Goal: Find specific page/section: Find specific page/section

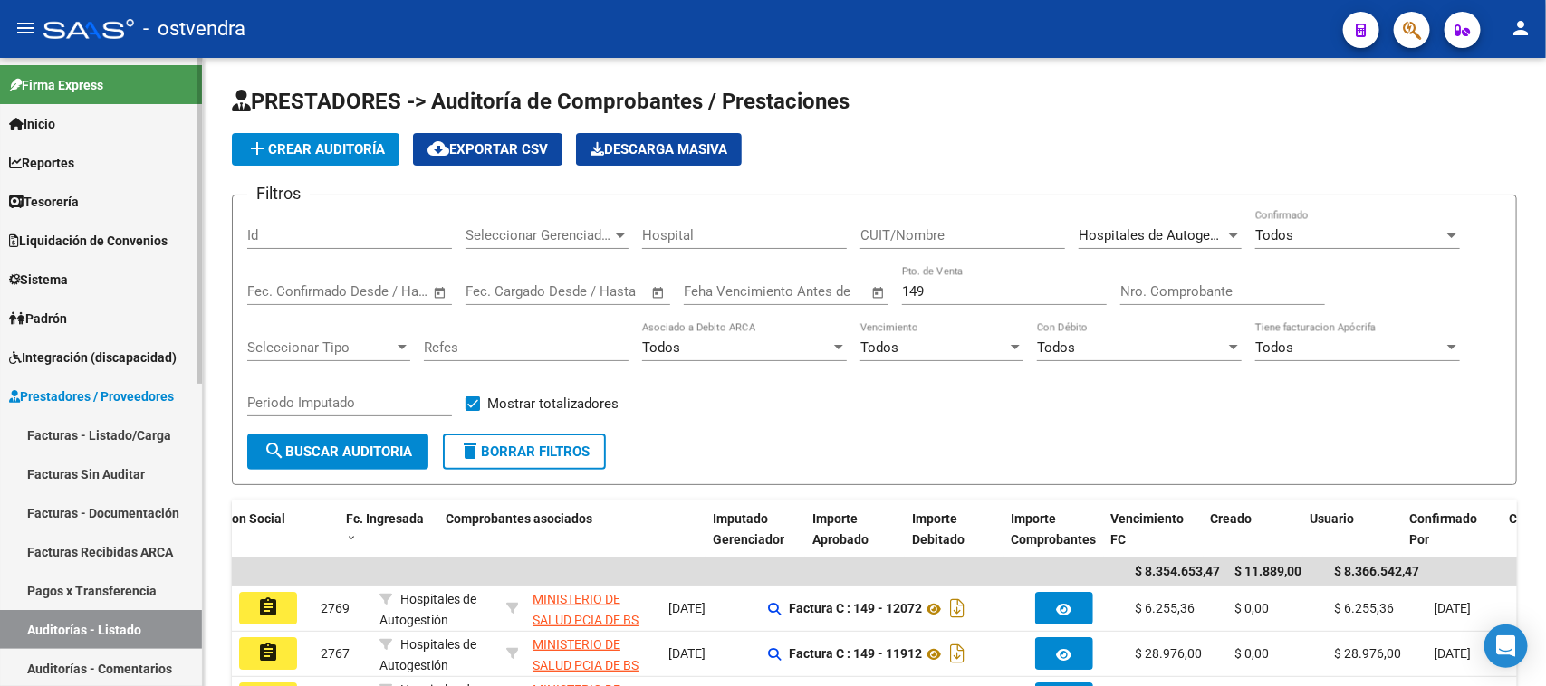
scroll to position [0, 322]
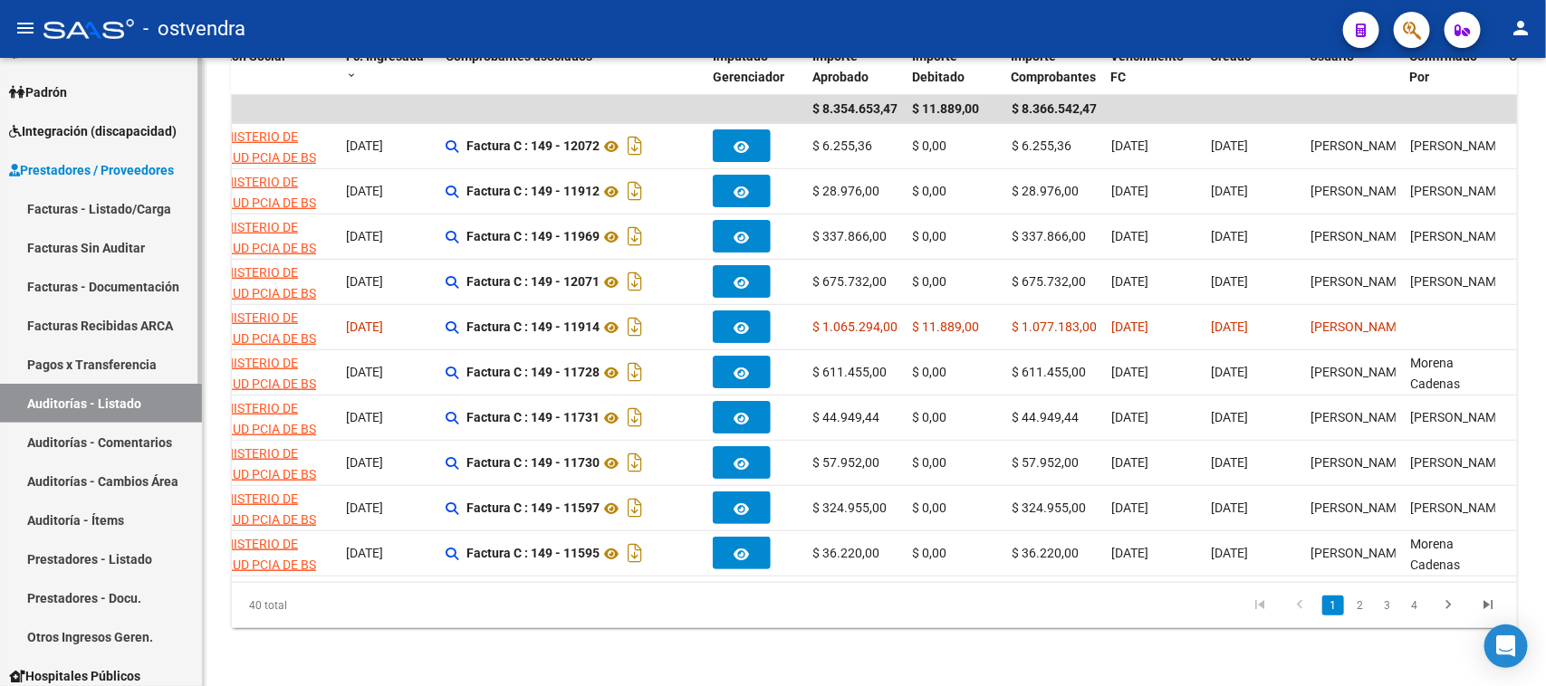
click at [61, 400] on link "Auditorías - Listado" at bounding box center [101, 403] width 202 height 39
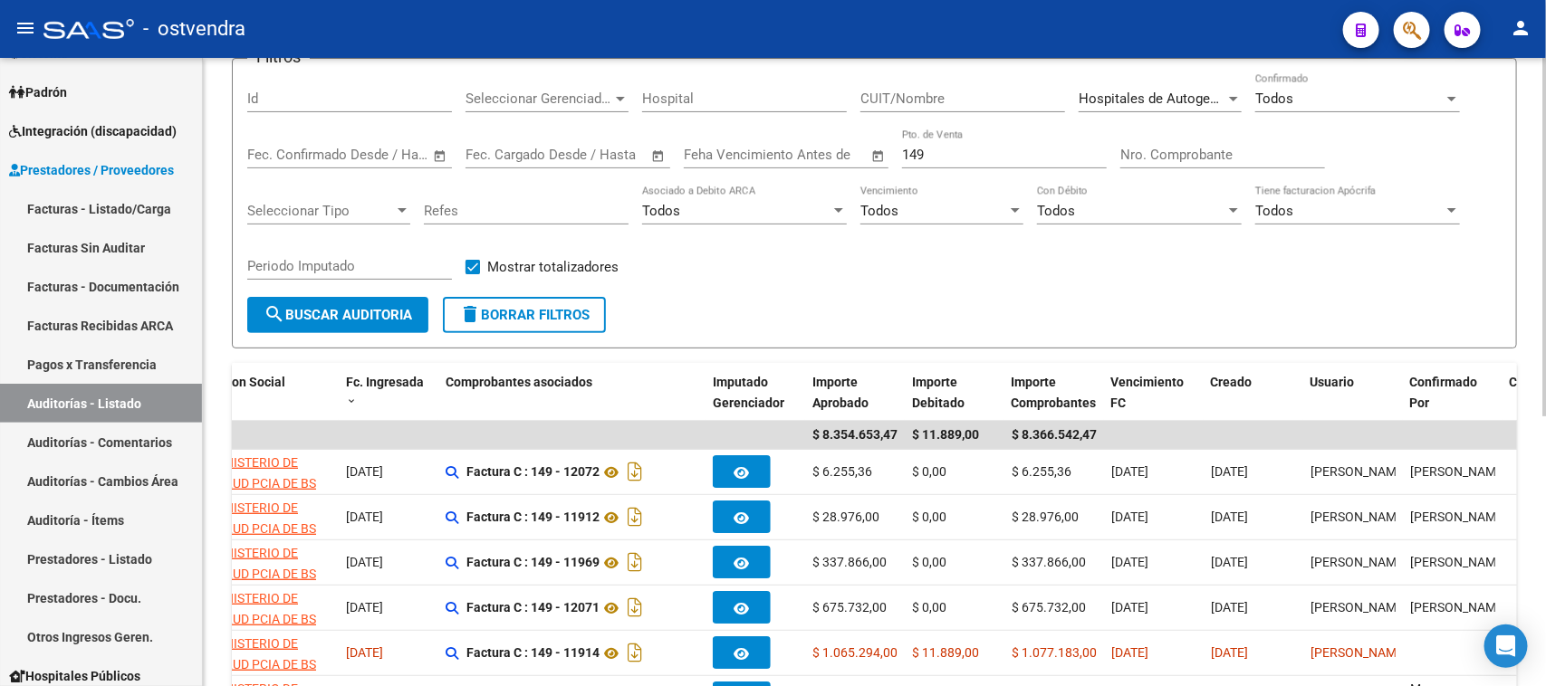
scroll to position [24, 0]
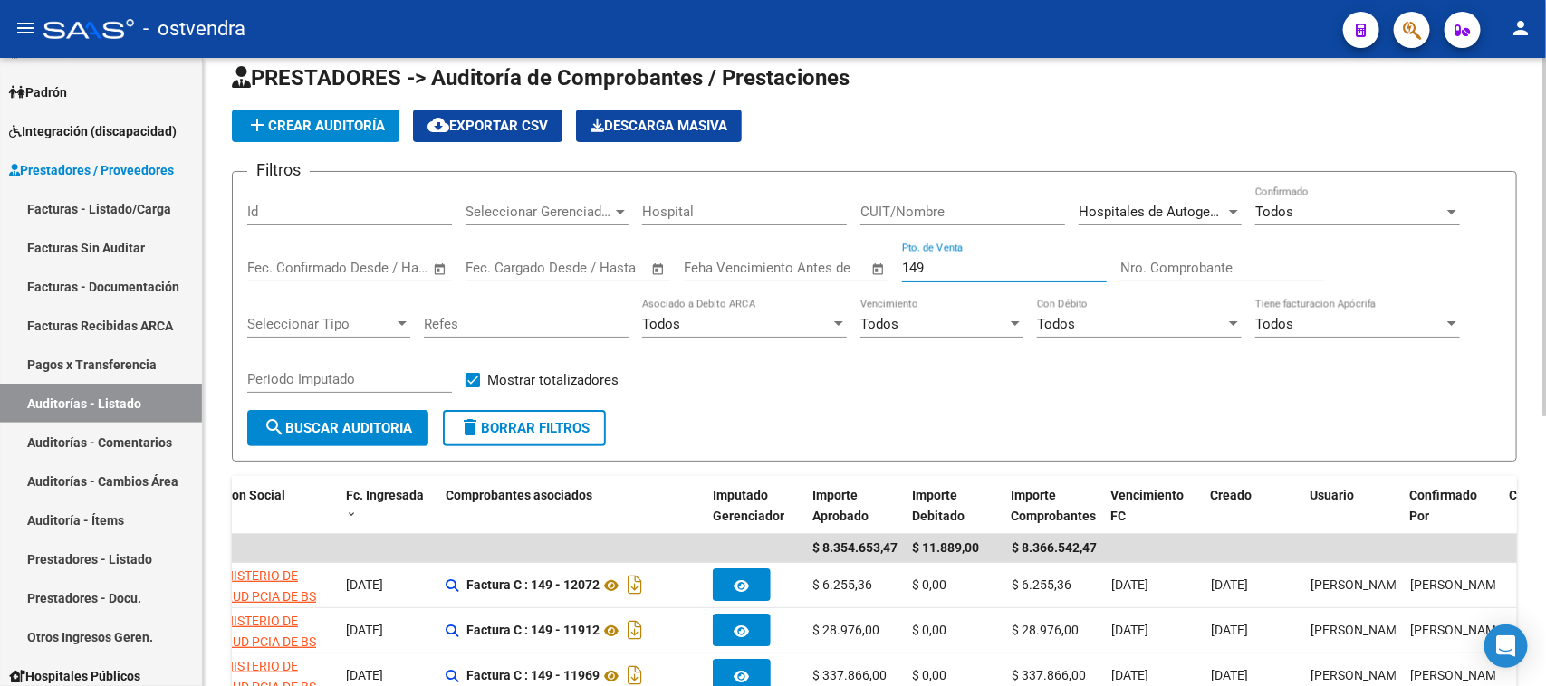
click at [978, 267] on input "149" at bounding box center [1004, 268] width 205 height 16
type input "1"
click at [1236, 268] on input "Nro. Comprobante" at bounding box center [1222, 268] width 205 height 16
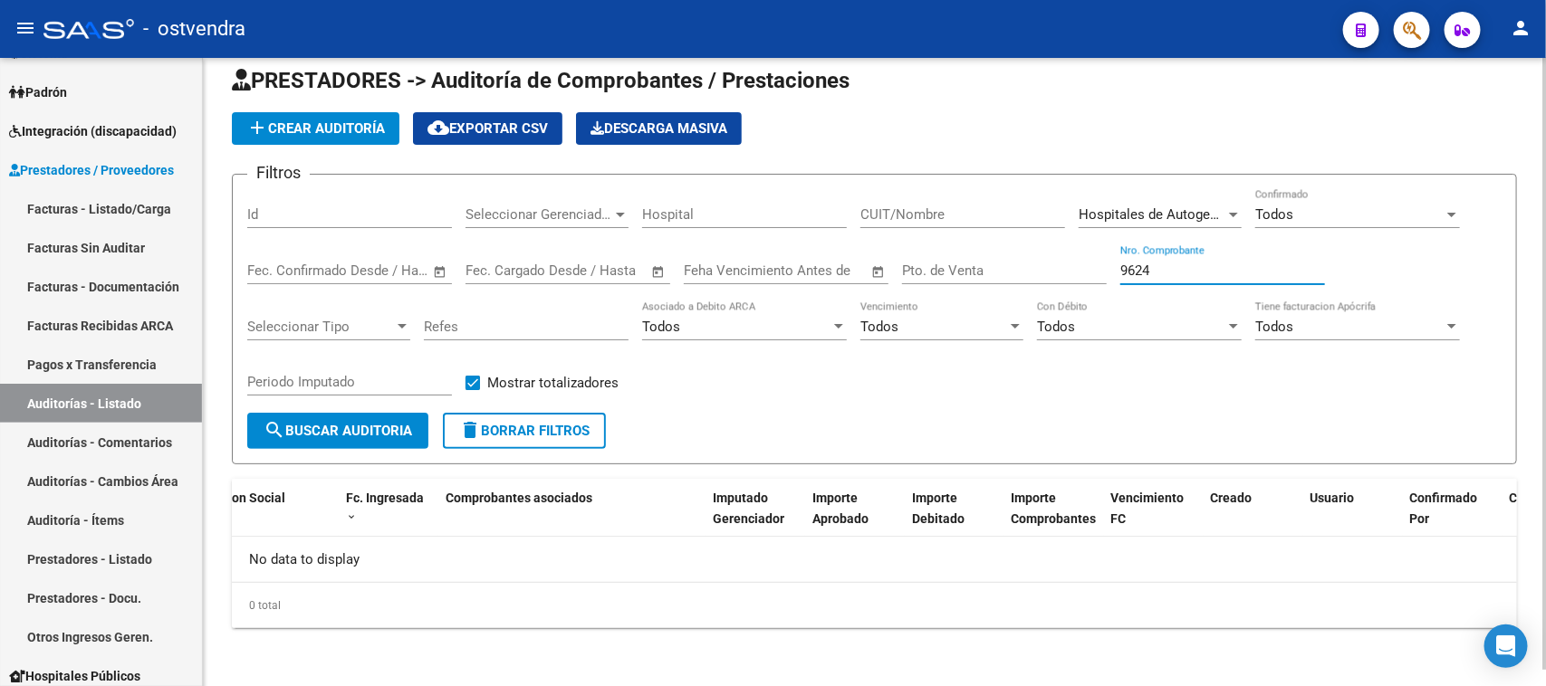
scroll to position [16, 0]
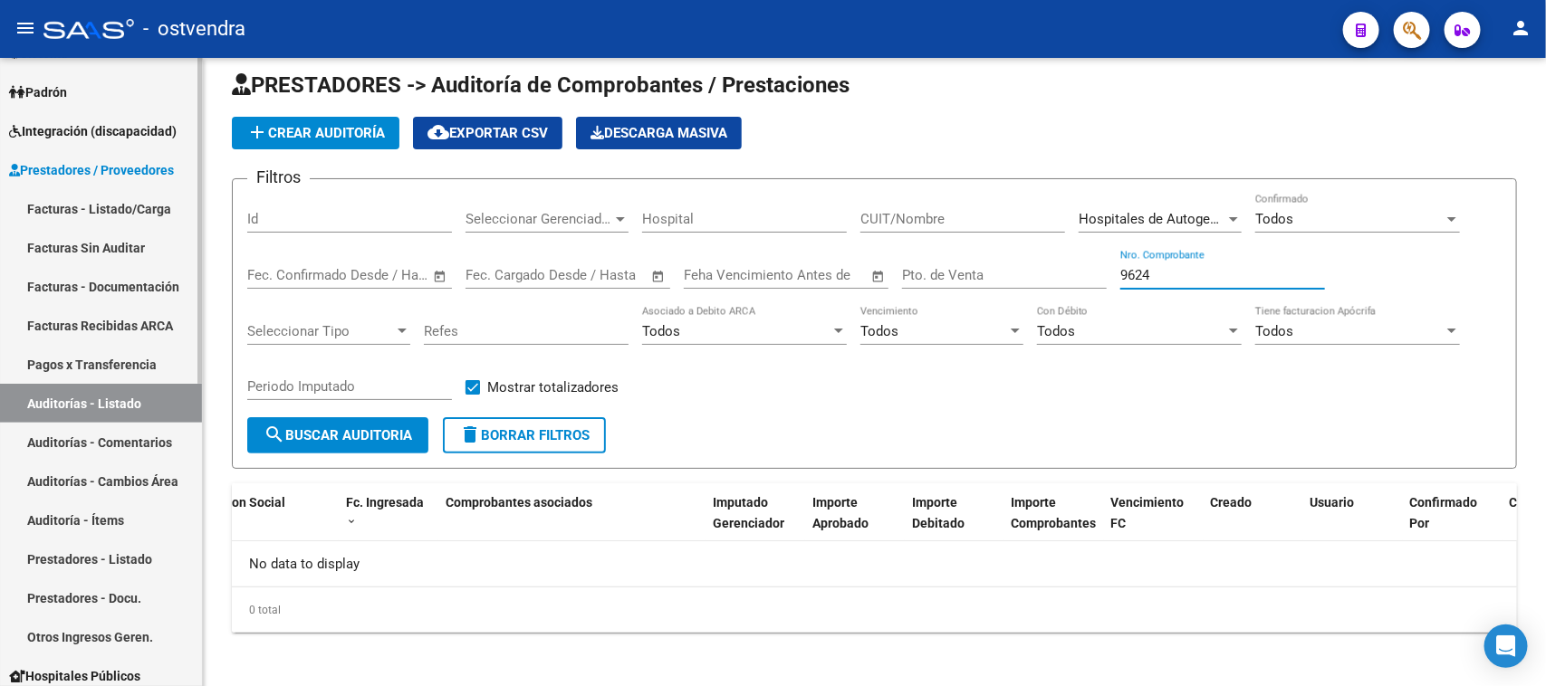
type input "9624"
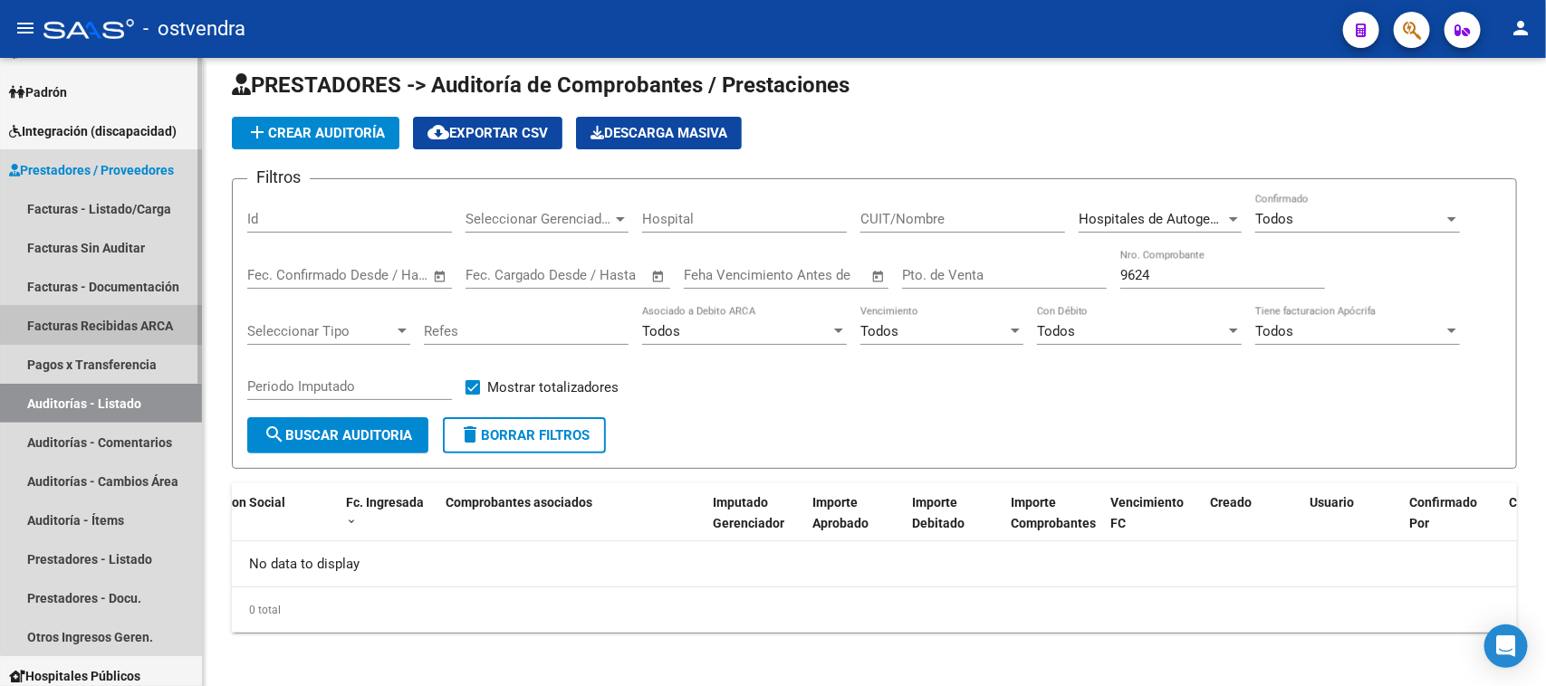
click at [127, 328] on link "Facturas Recibidas ARCA" at bounding box center [101, 325] width 202 height 39
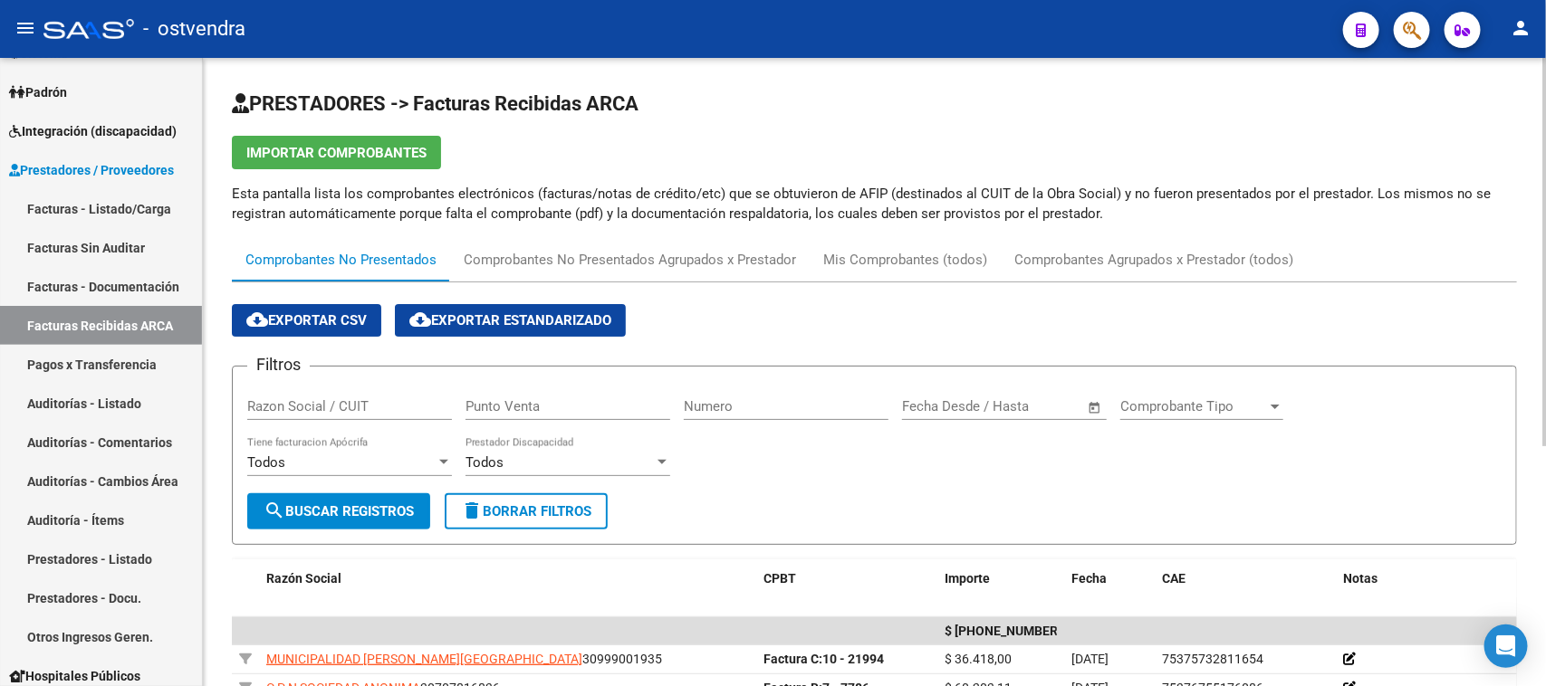
click at [712, 399] on input "Numero" at bounding box center [786, 406] width 205 height 16
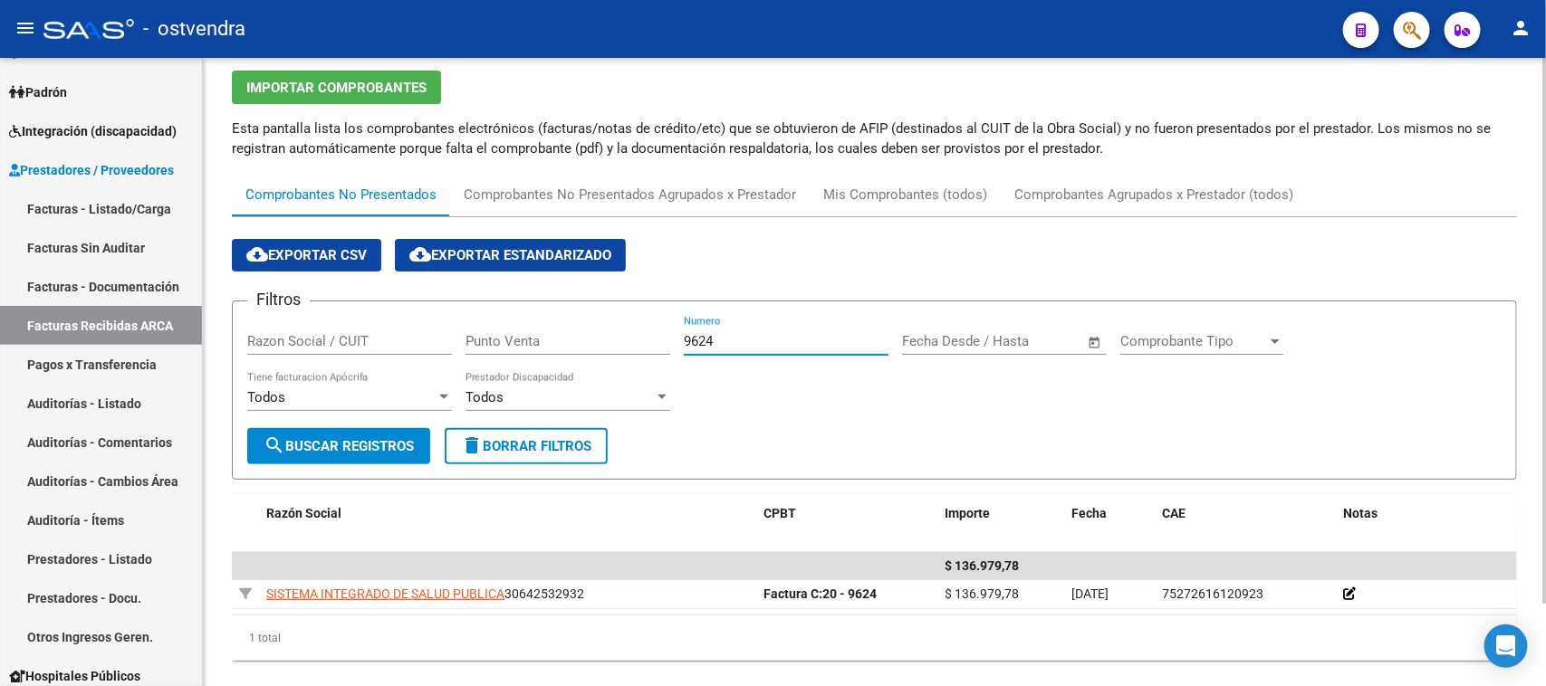
scroll to position [96, 0]
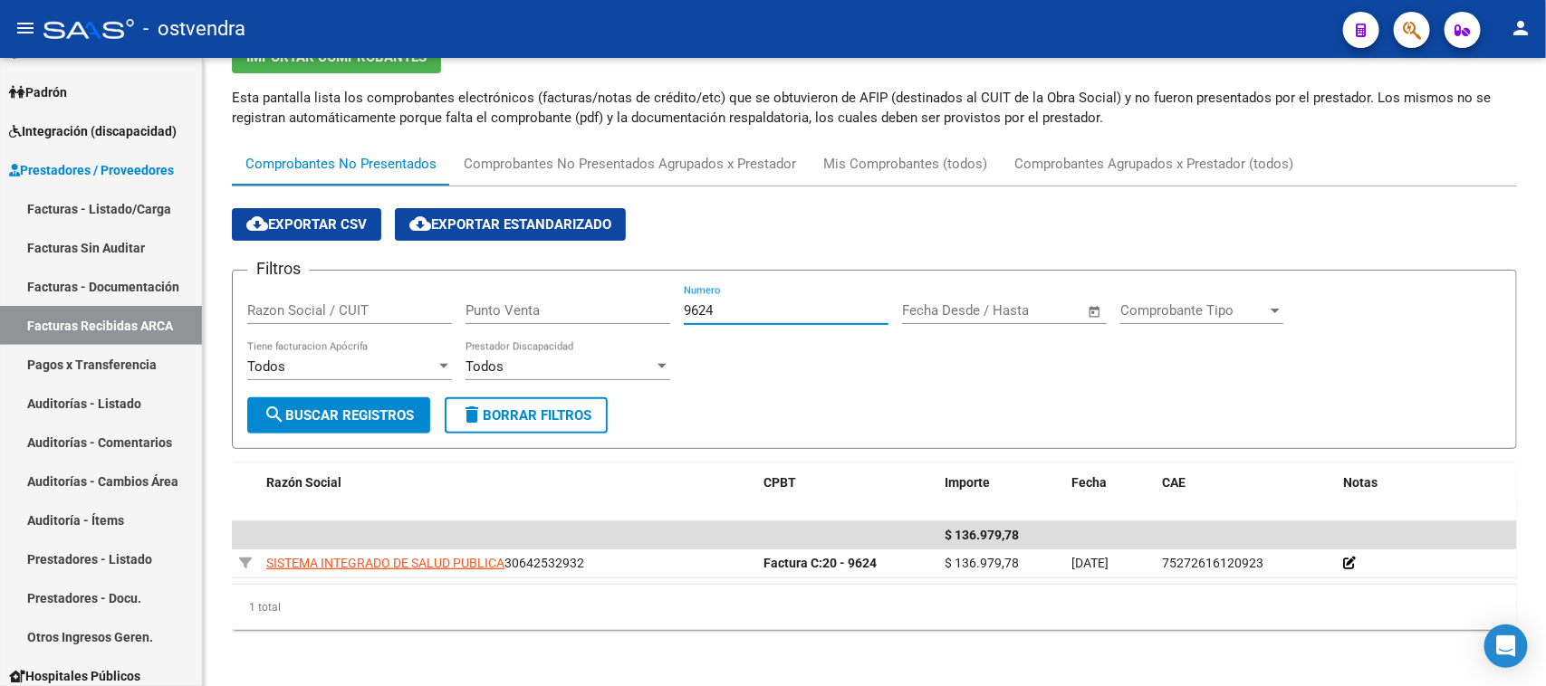
type input "9624"
click at [1346, 383] on div "Filtros Razon Social / CUIT Punto Venta 9624 Numero Fecha inicio – Fecha fin Fe…" at bounding box center [874, 341] width 1254 height 112
